Goal: Task Accomplishment & Management: Use online tool/utility

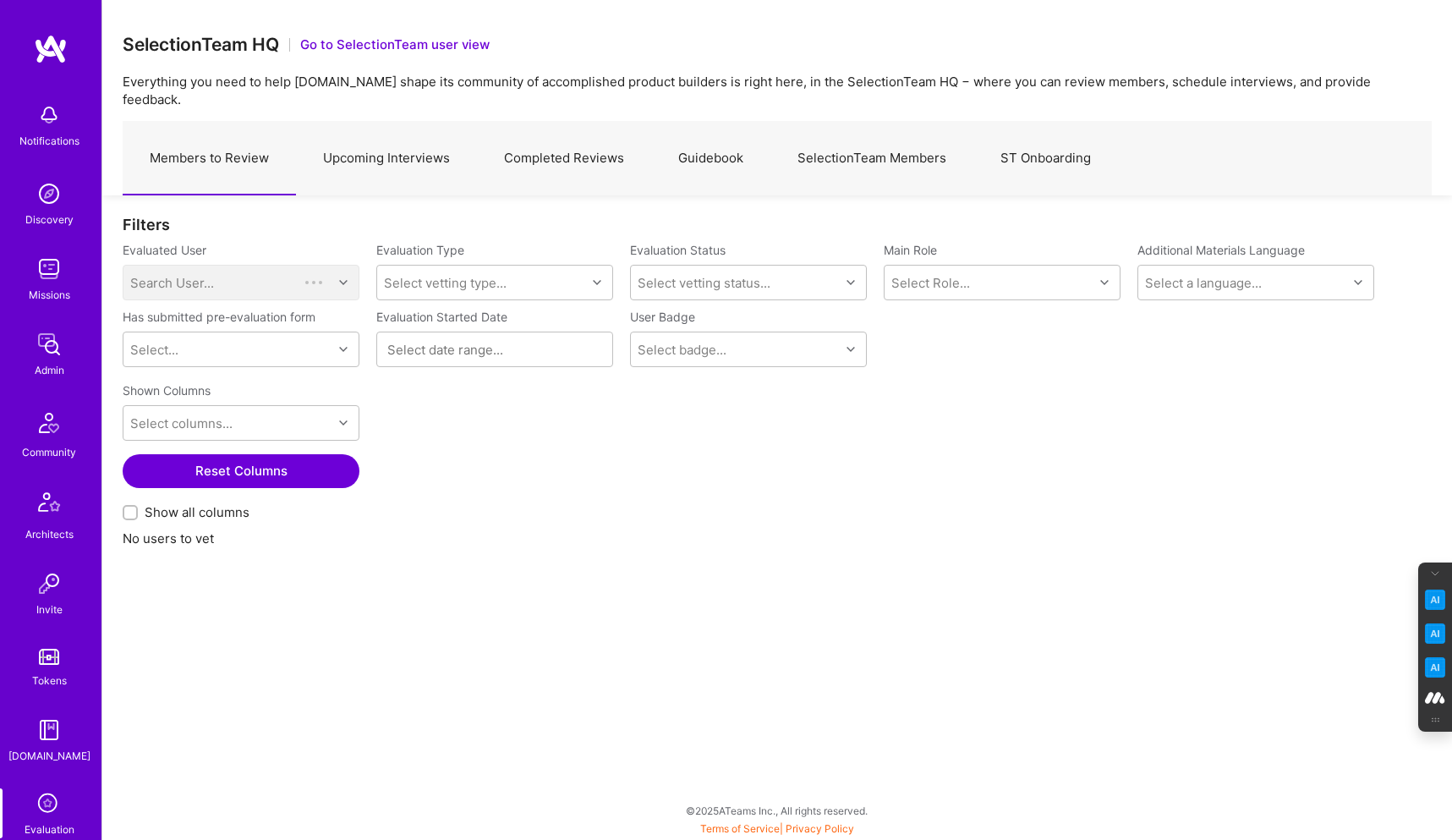
click at [375, 141] on link "Upcoming Interviews" at bounding box center [387, 159] width 181 height 73
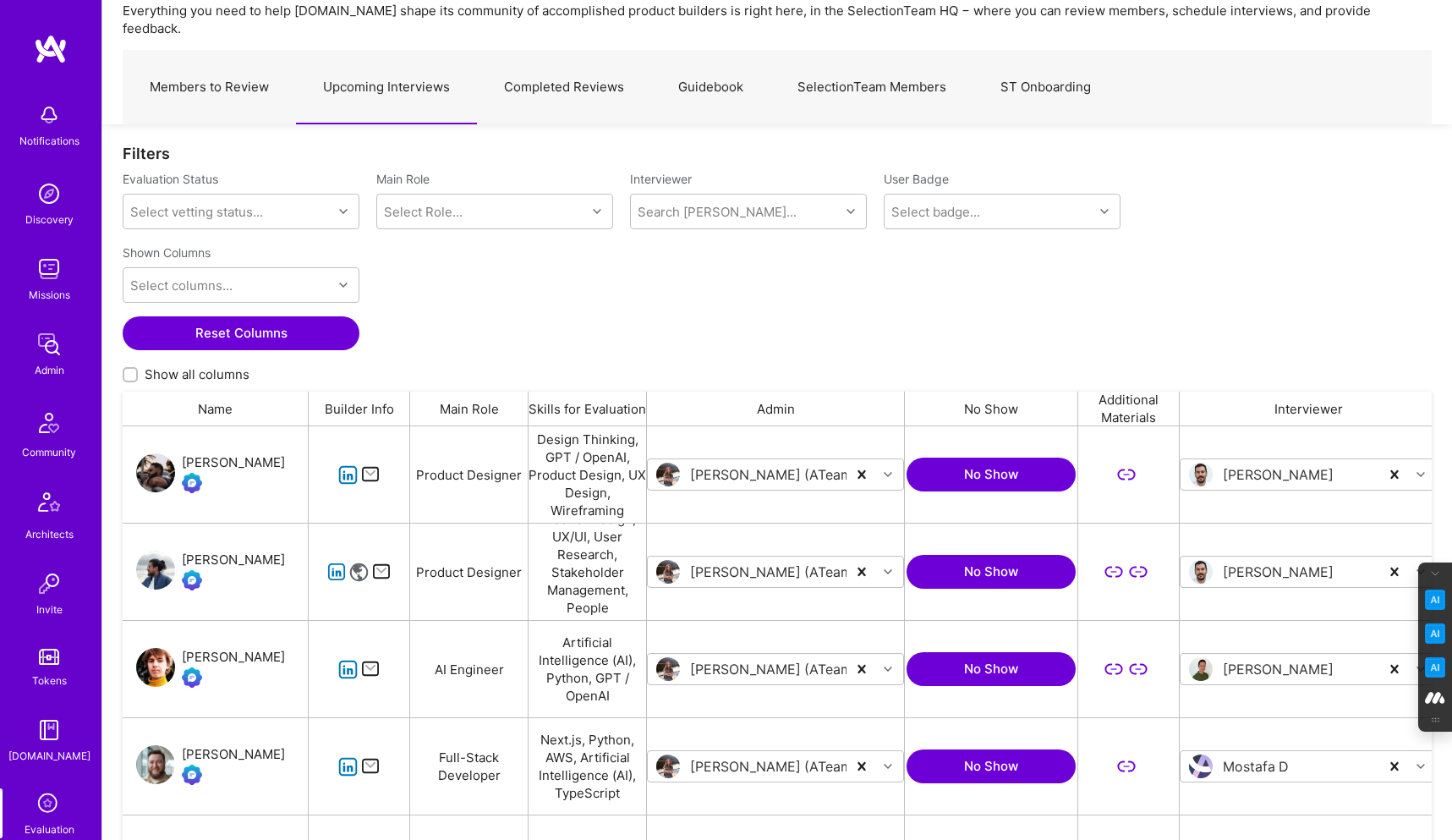
scroll to position [77, 0]
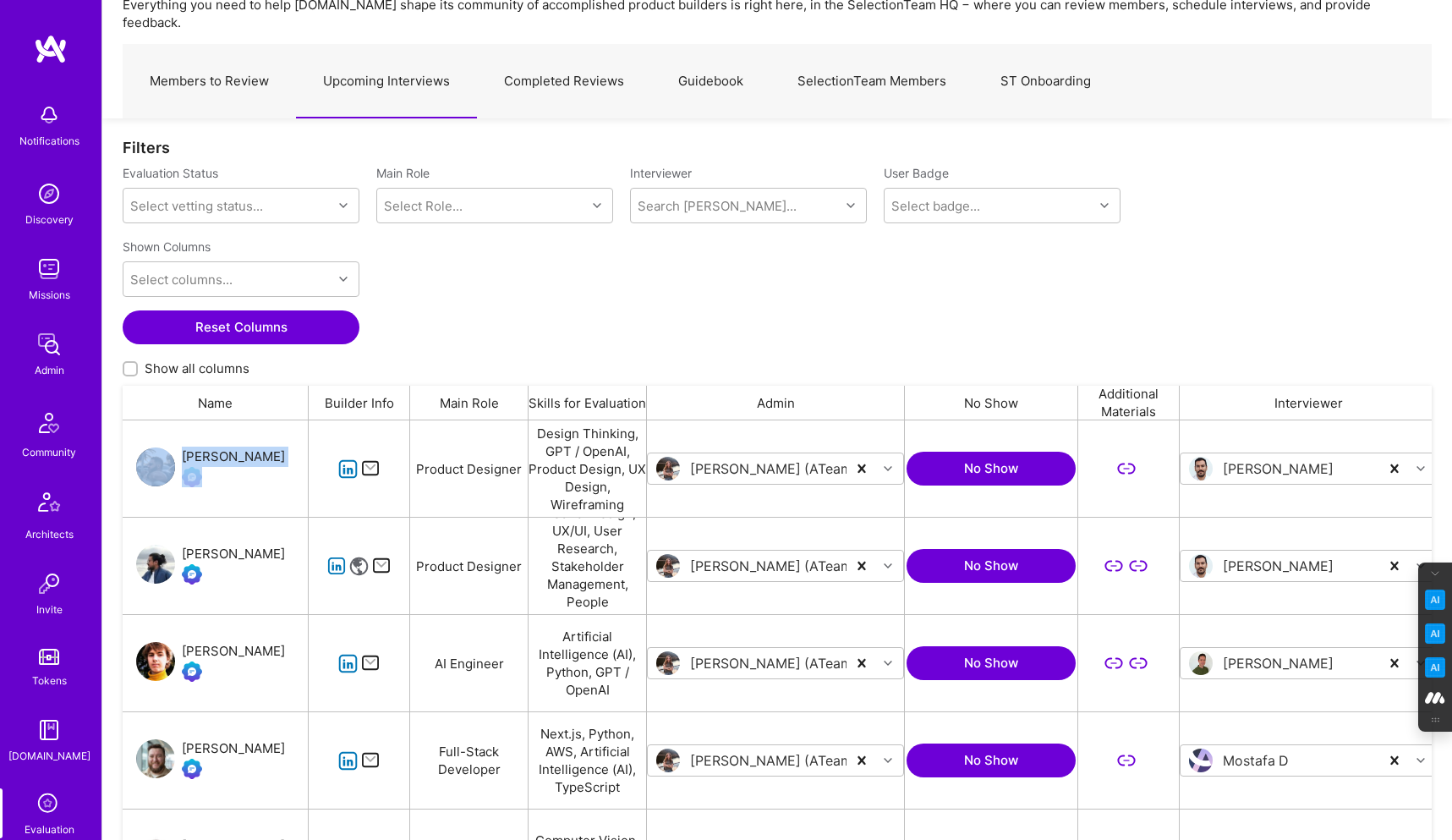
click at [228, 544] on div "Shantanu Bahadure" at bounding box center [234, 553] width 103 height 20
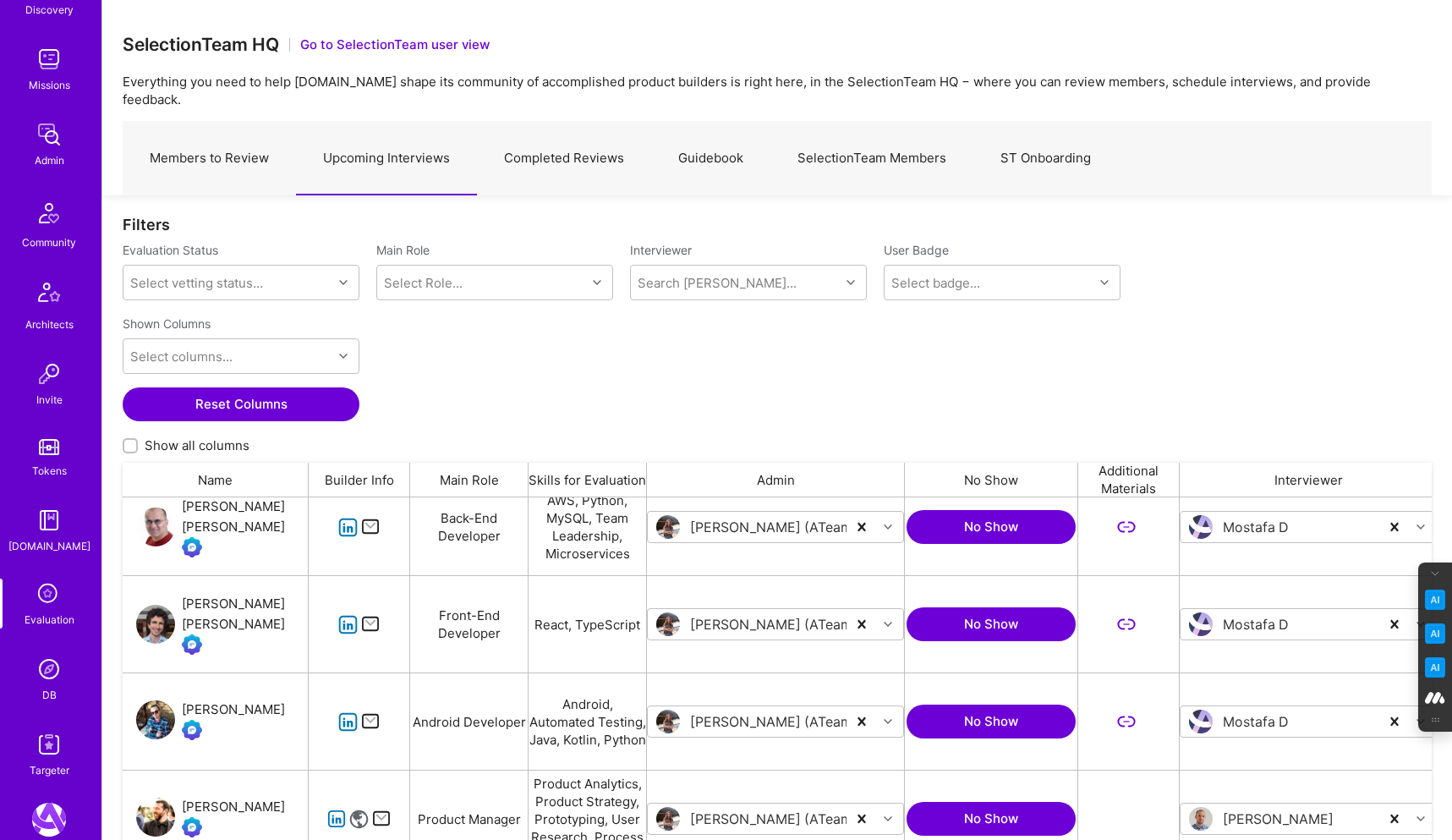
scroll to position [225, 0]
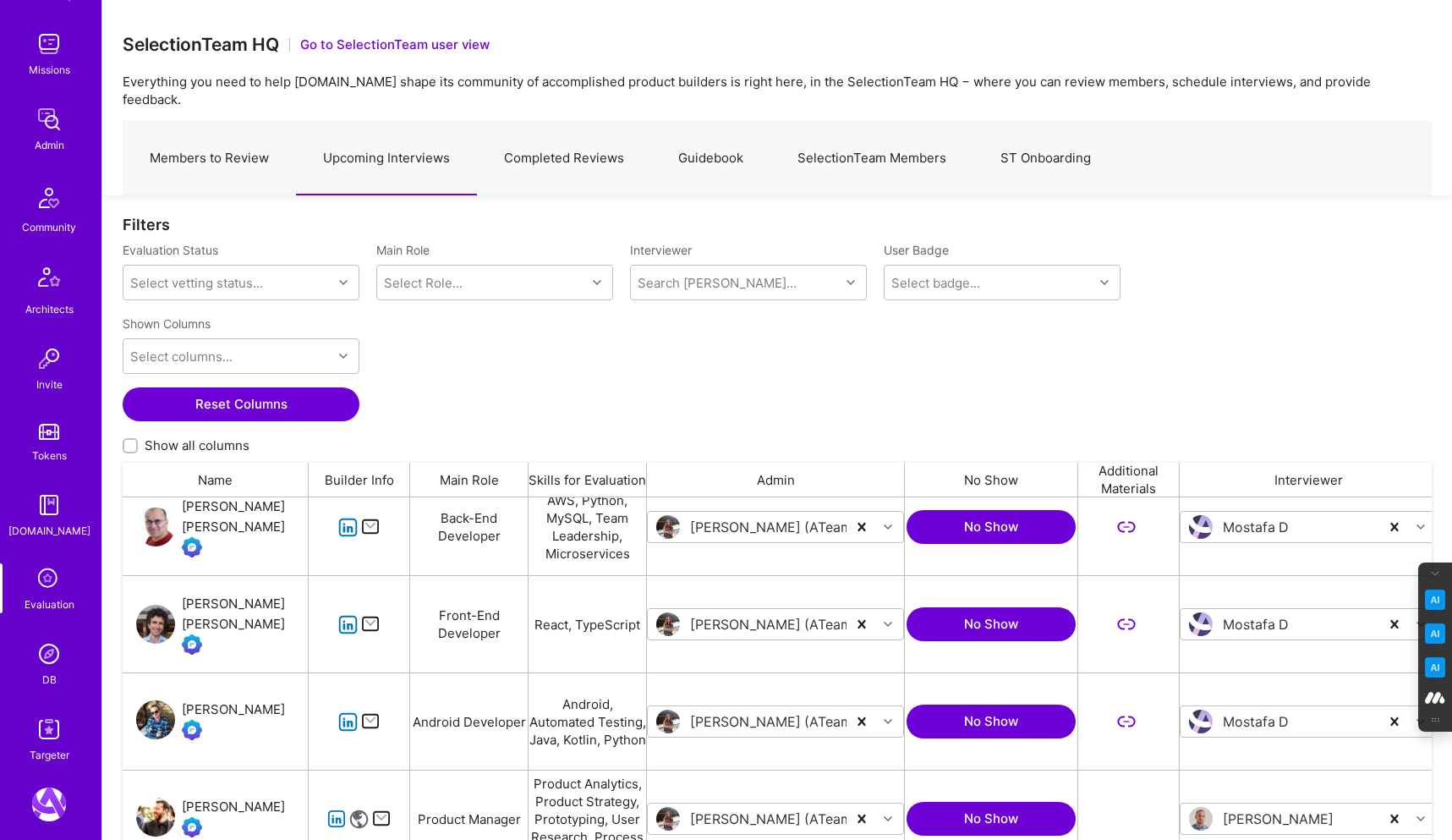
click at [56, 663] on img at bounding box center [49, 654] width 34 height 34
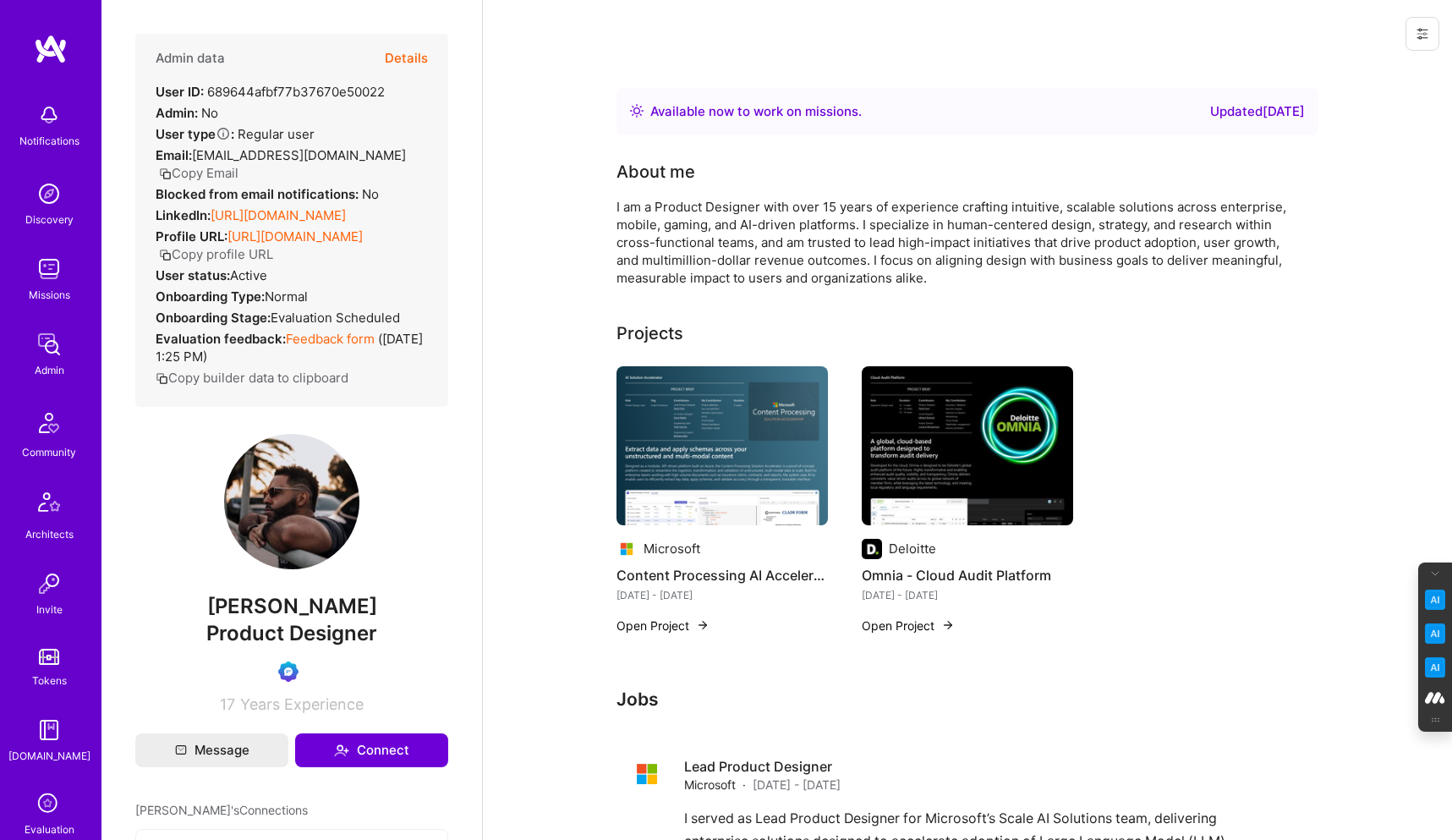
click at [1421, 39] on icon at bounding box center [1422, 34] width 14 height 14
click at [1331, 71] on button "Login as David" at bounding box center [1350, 71] width 179 height 43
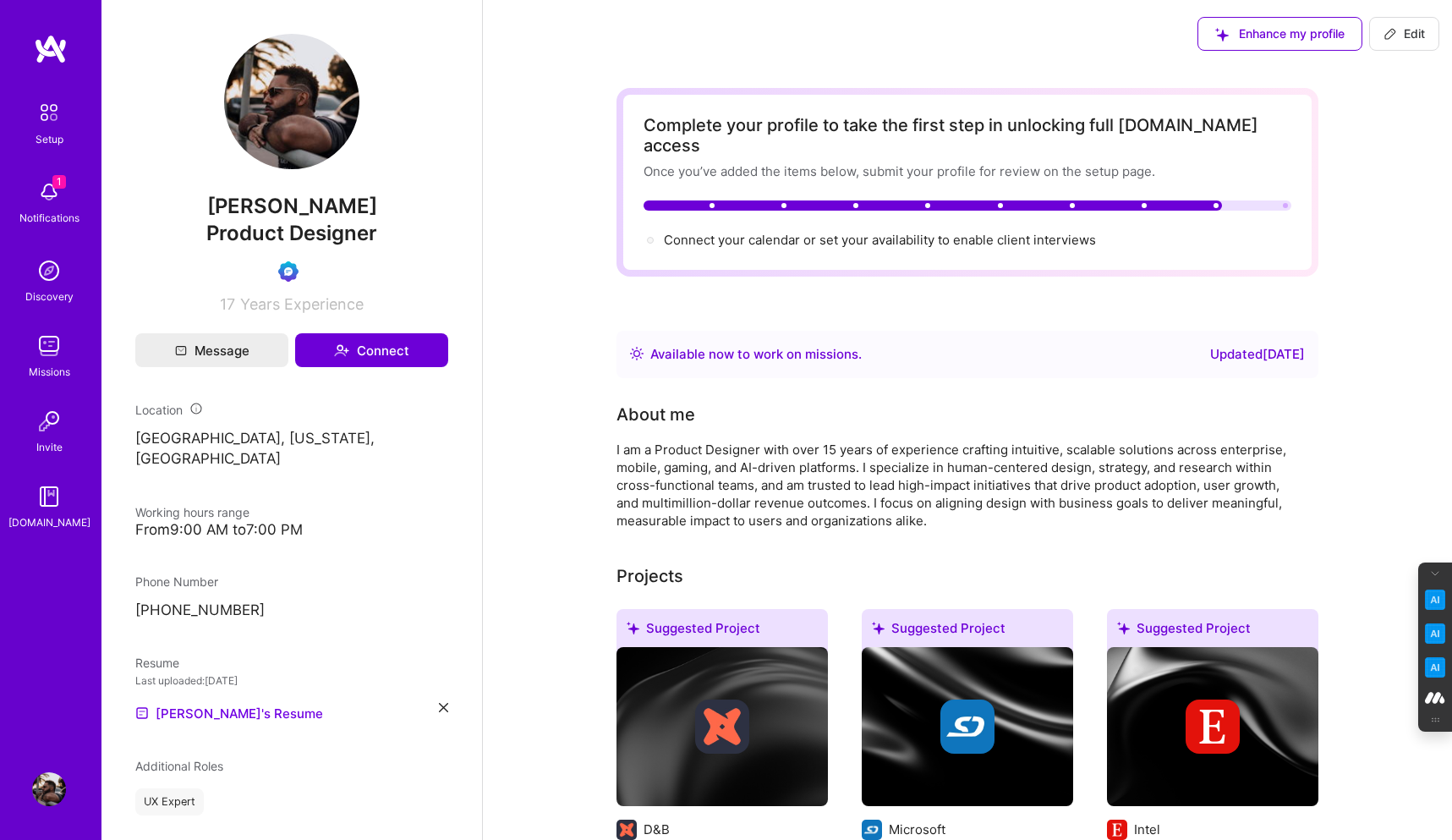
click at [44, 200] on img at bounding box center [49, 192] width 34 height 34
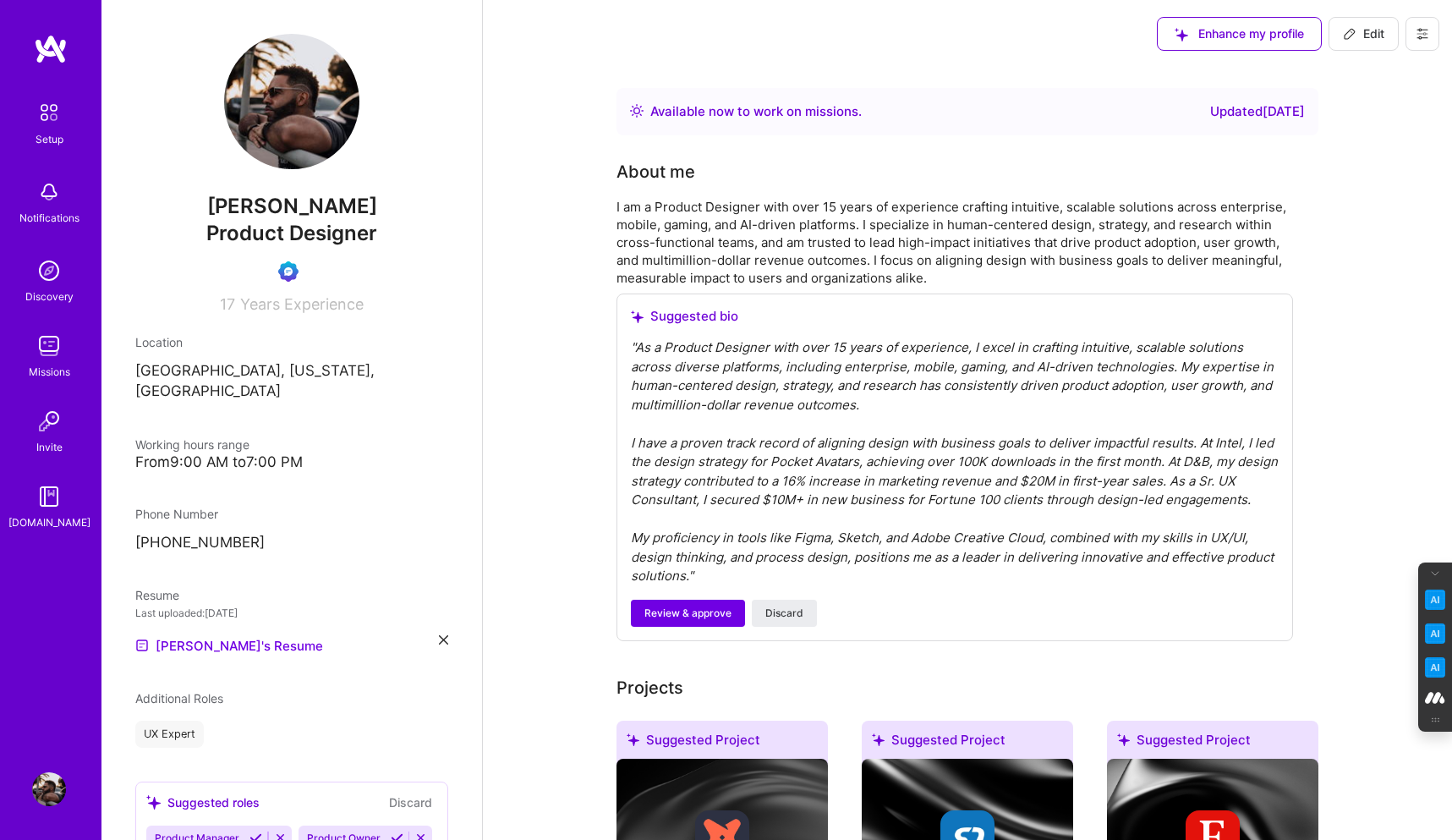
click at [47, 200] on img at bounding box center [49, 192] width 34 height 34
